Goal: Task Accomplishment & Management: Manage account settings

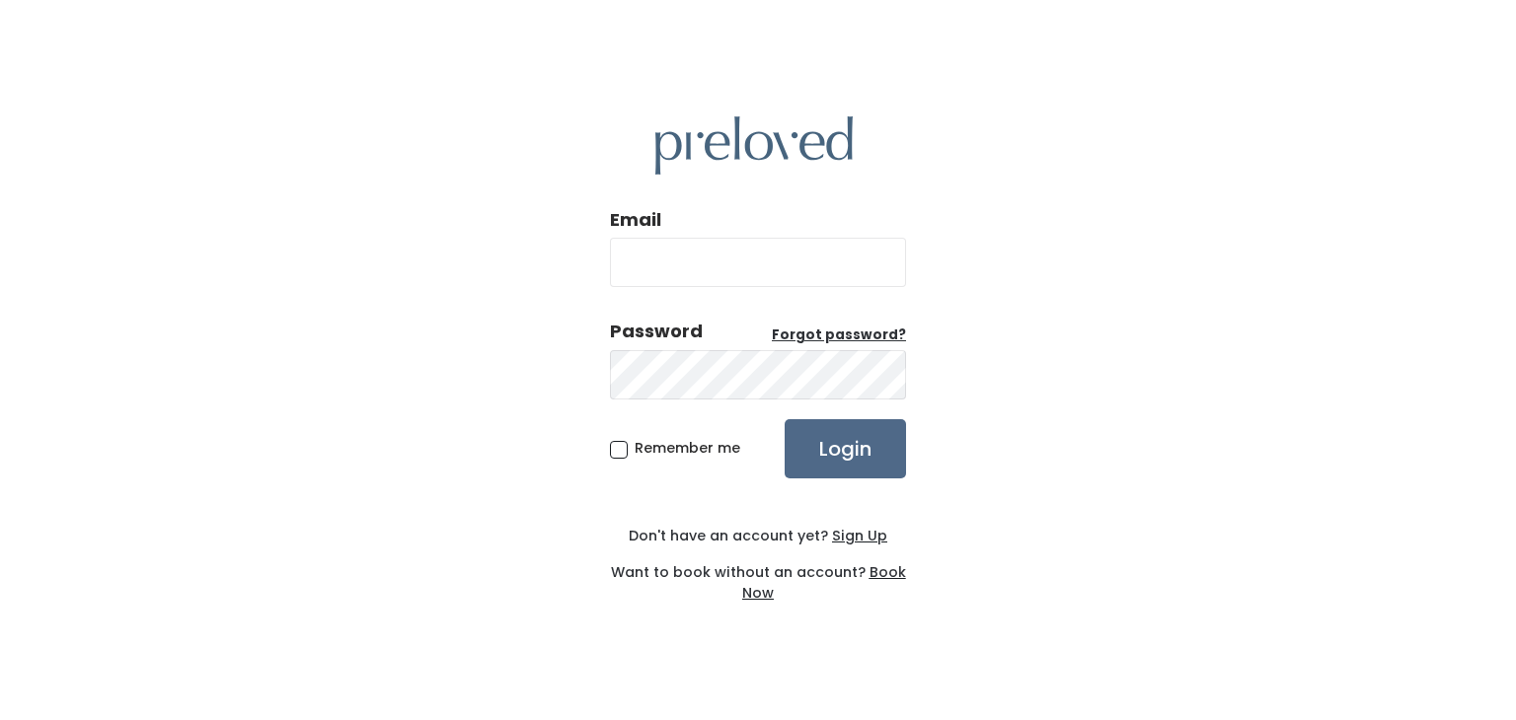
click at [743, 265] on input "Email" at bounding box center [758, 262] width 296 height 49
type input "ashley@squarebearbk.com"
click at [635, 446] on span "Remember me" at bounding box center [688, 448] width 106 height 20
click at [635, 446] on input "Remember me" at bounding box center [641, 444] width 13 height 13
checkbox input "true"
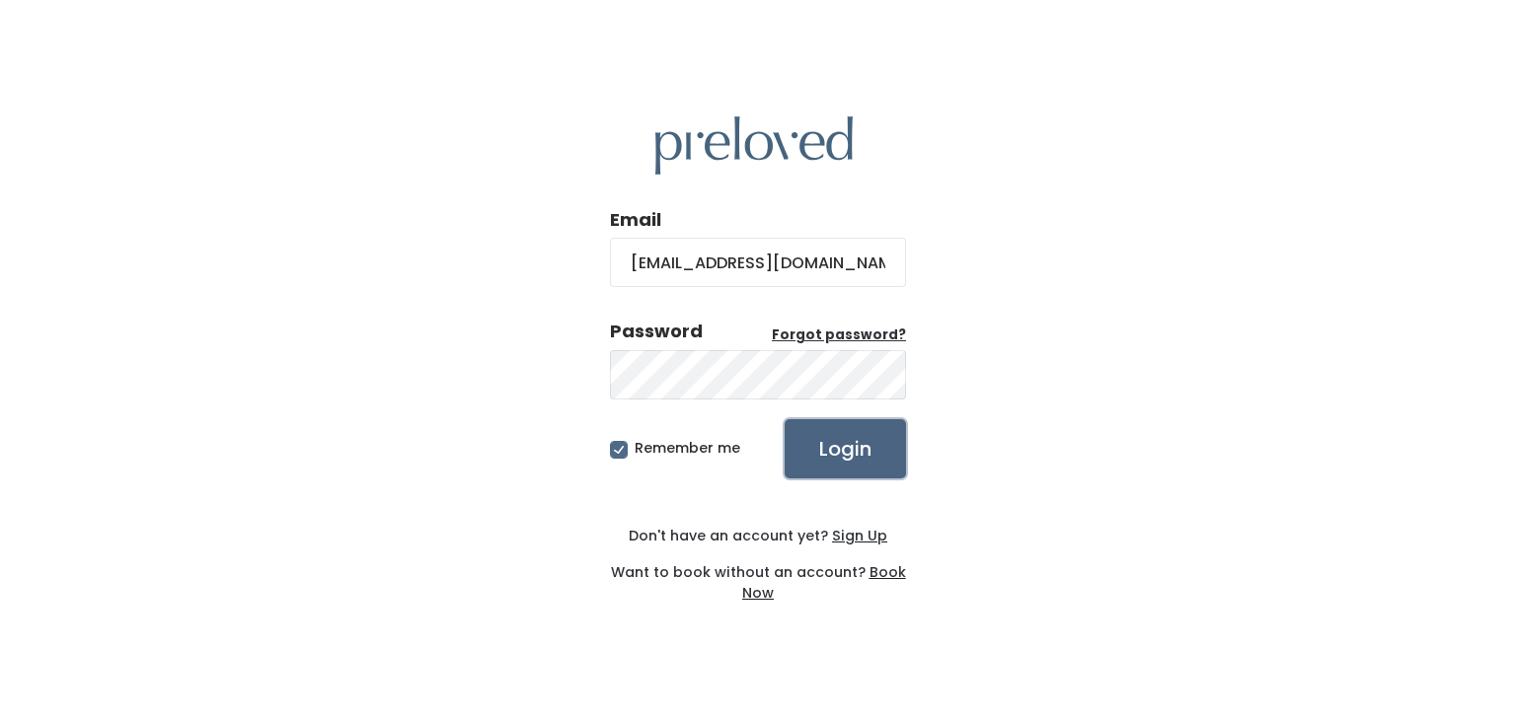
click at [797, 442] on input "Login" at bounding box center [845, 448] width 121 height 59
